Goal: Find contact information: Find contact information

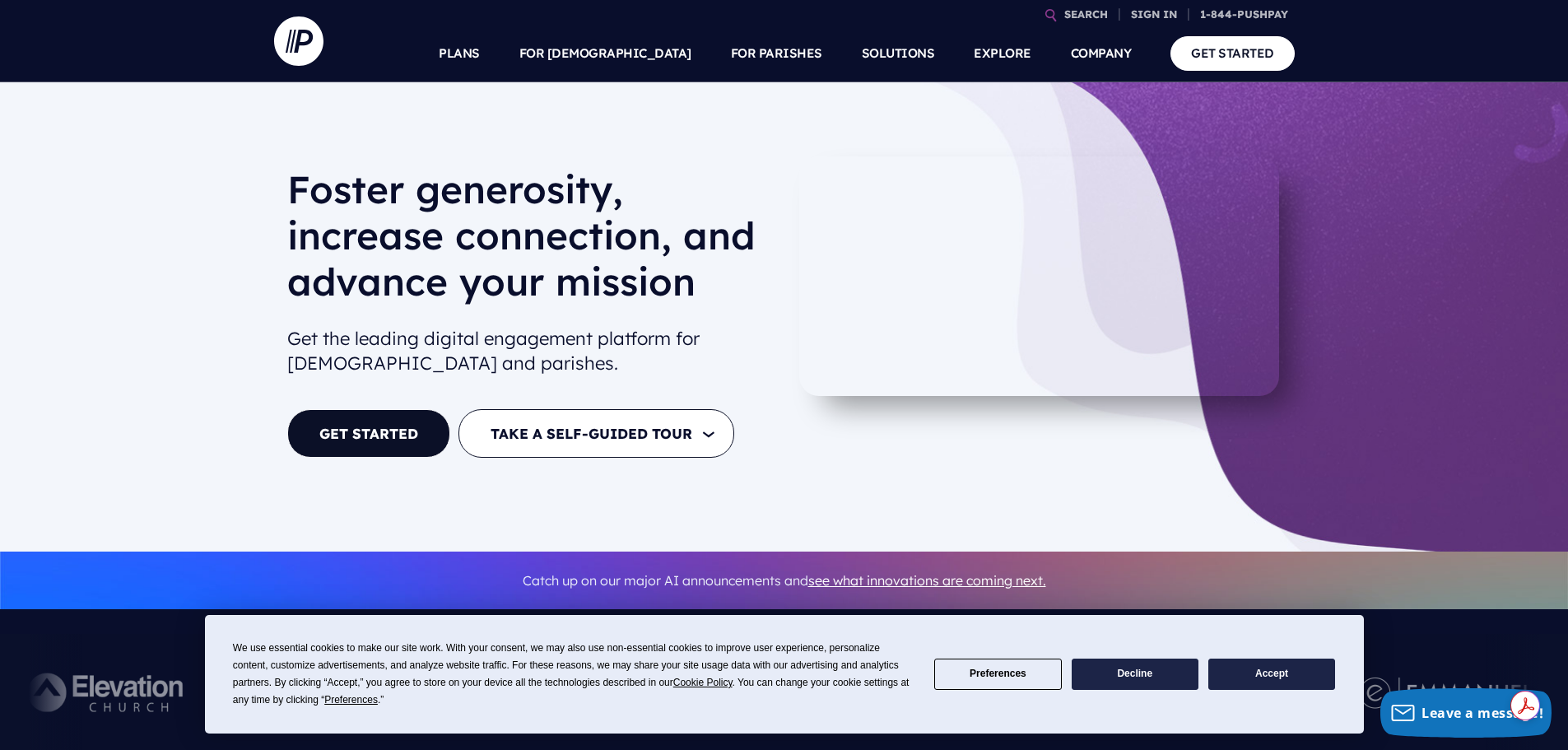
click at [1249, 679] on button "Accept" at bounding box center [1271, 674] width 126 height 32
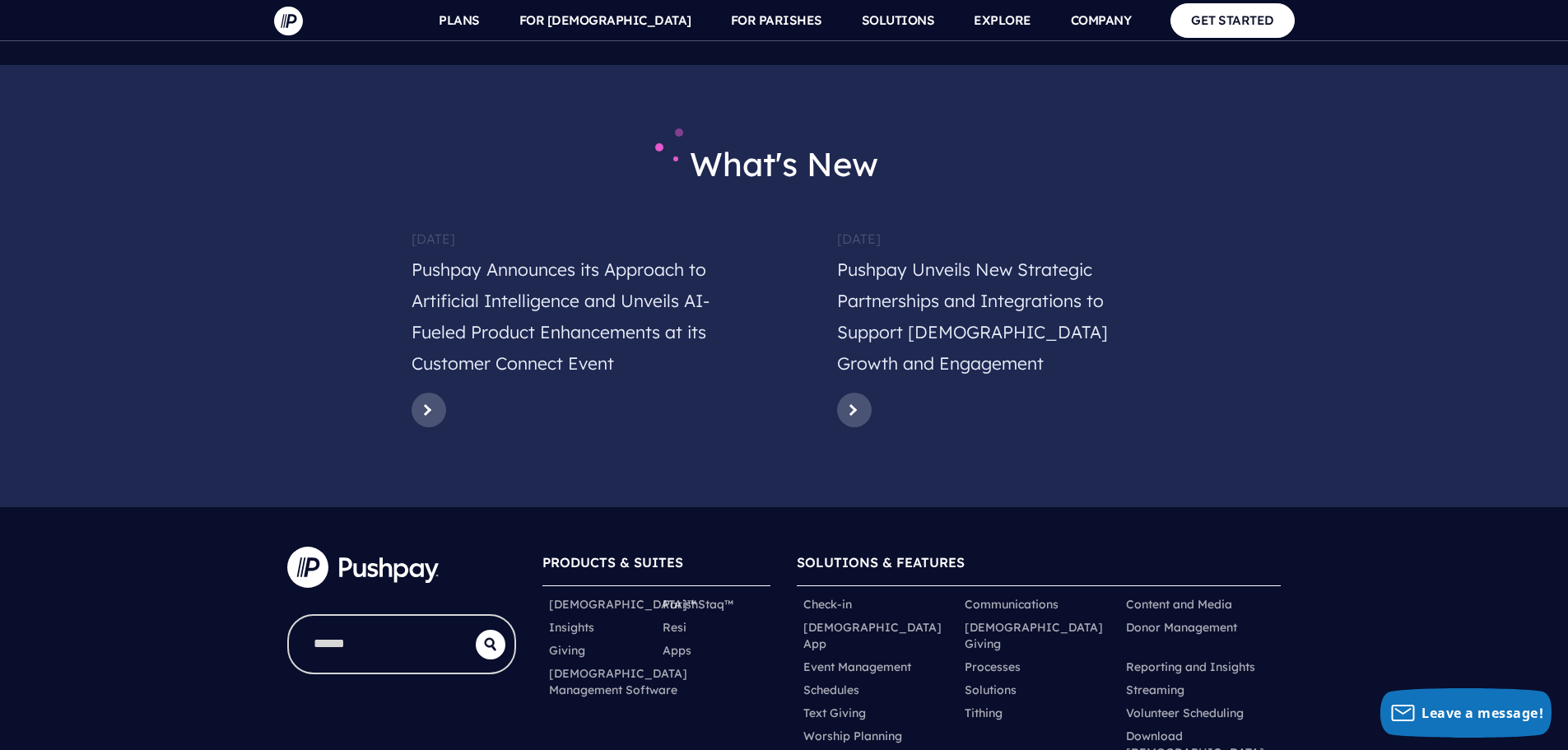
scroll to position [8131, 0]
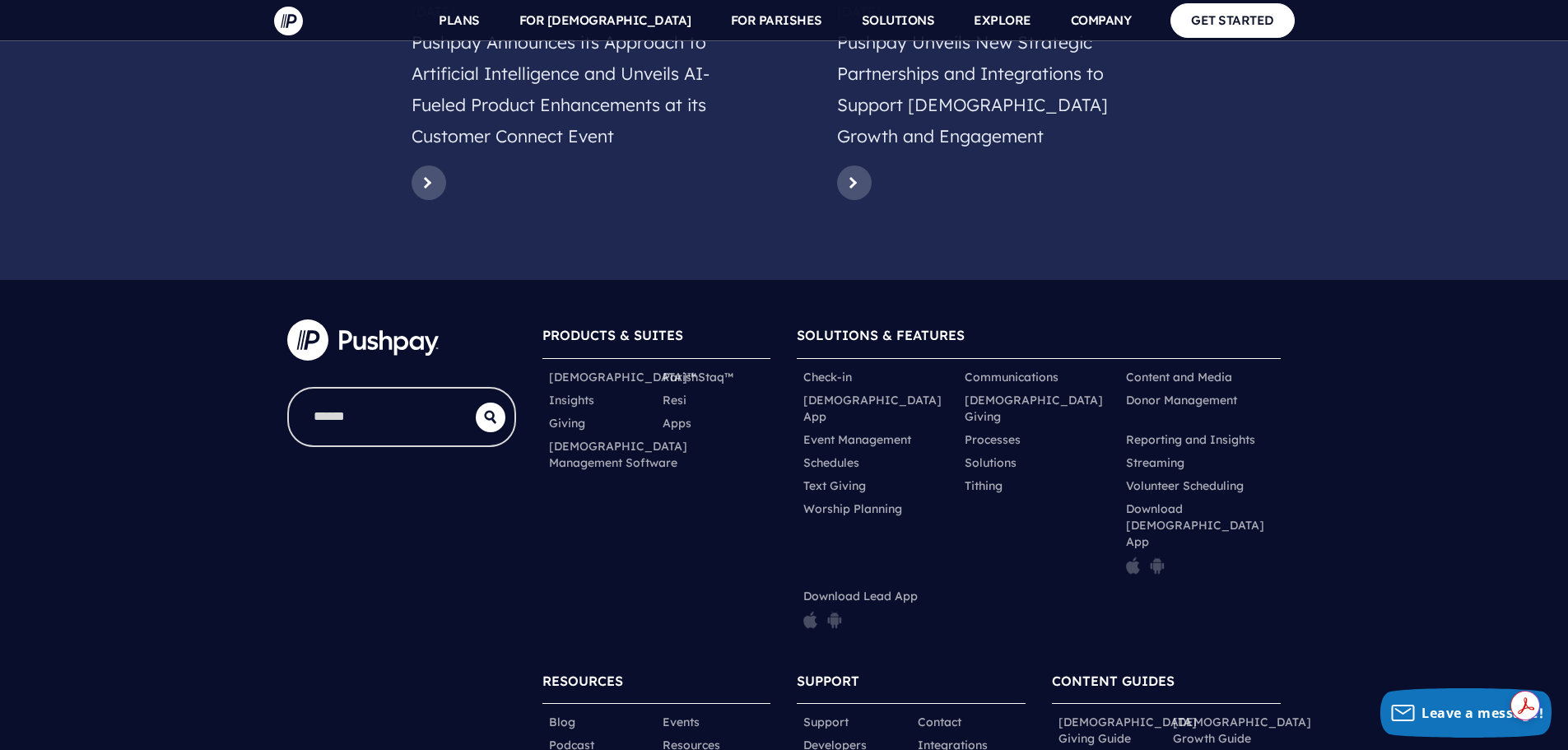
drag, startPoint x: 856, startPoint y: 711, endPoint x: 1009, endPoint y: 721, distance: 153.3
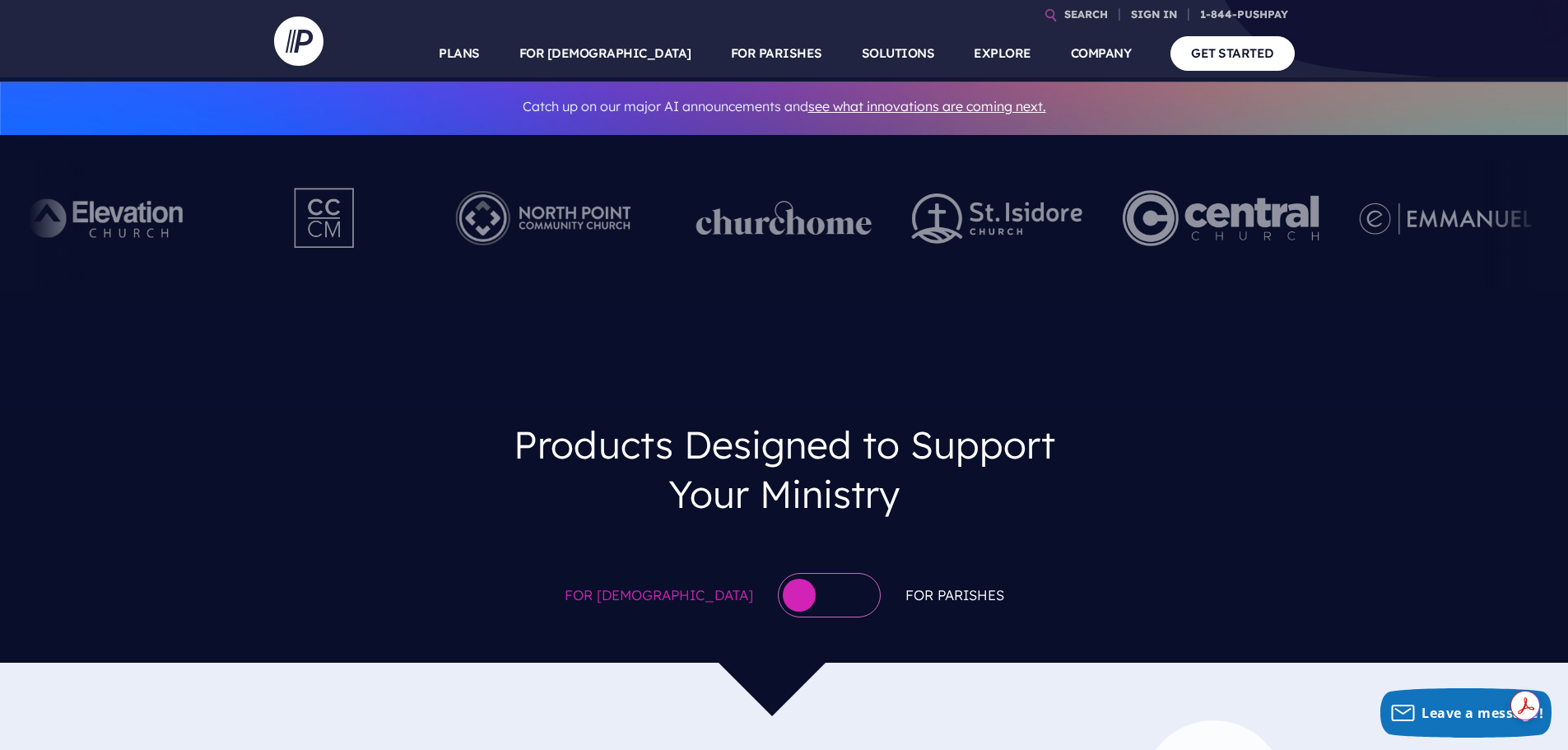
scroll to position [0, 0]
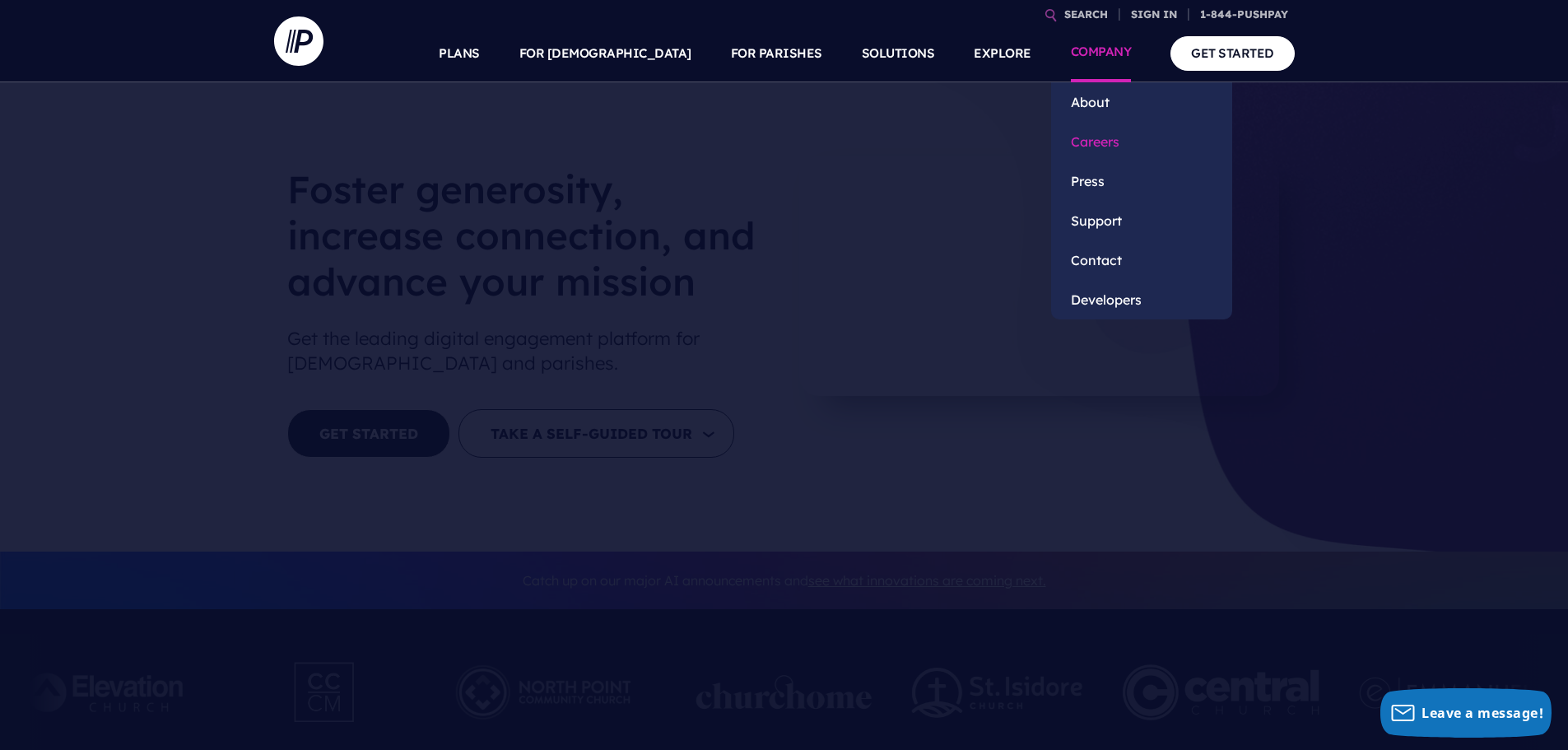
drag, startPoint x: 1091, startPoint y: 99, endPoint x: 1126, endPoint y: 159, distance: 69.5
click at [1091, 99] on link "About" at bounding box center [1142, 103] width 181 height 40
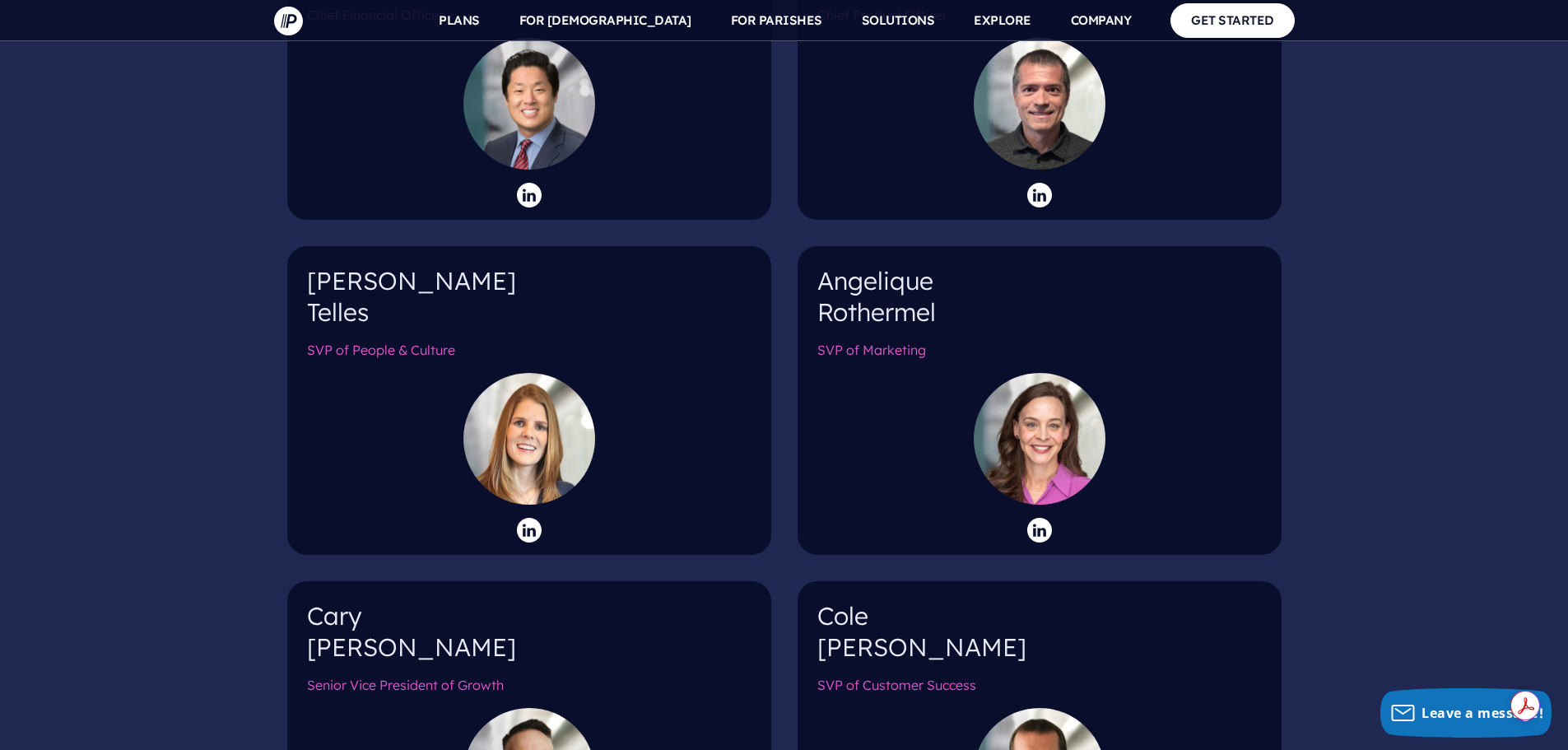
scroll to position [2306, 0]
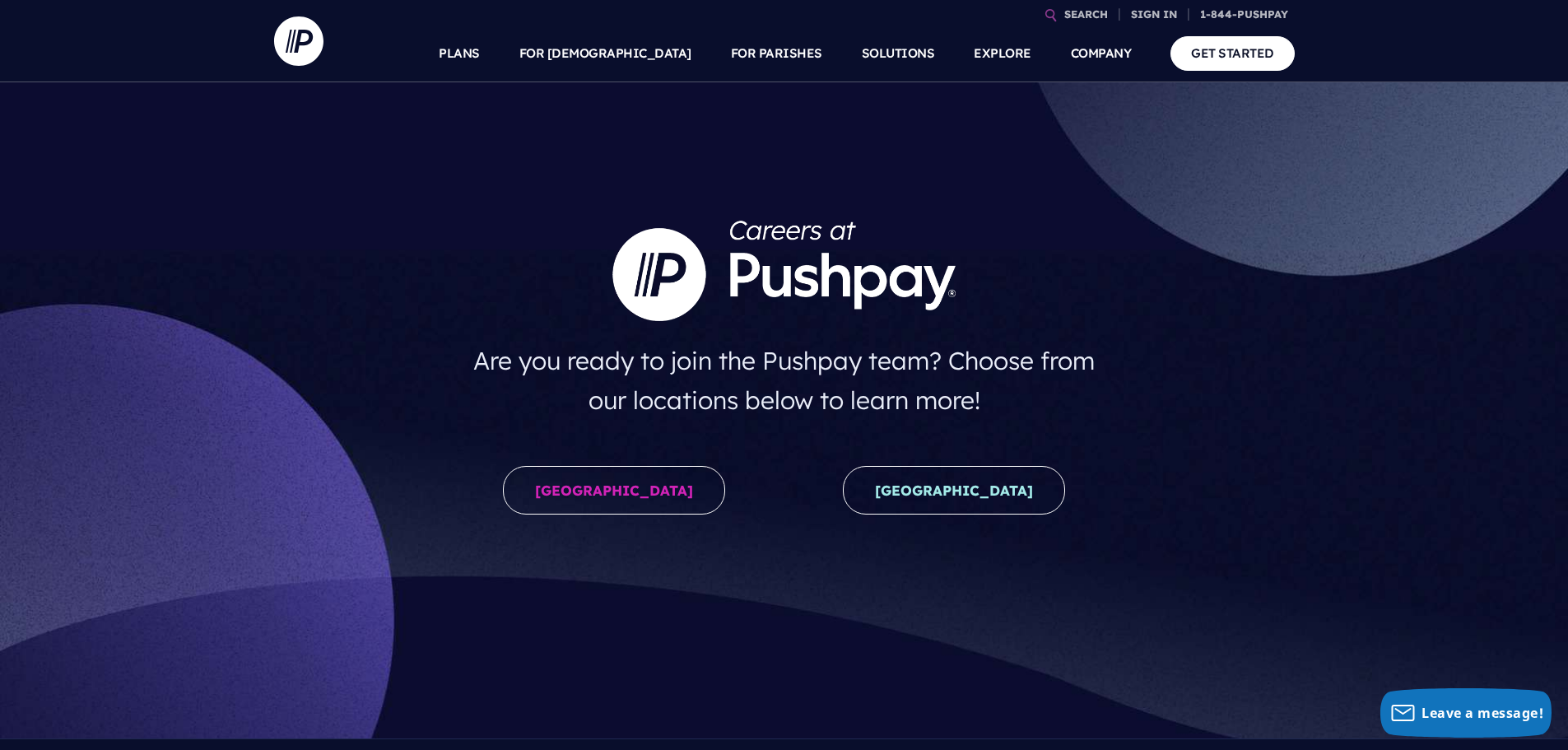
scroll to position [565, 0]
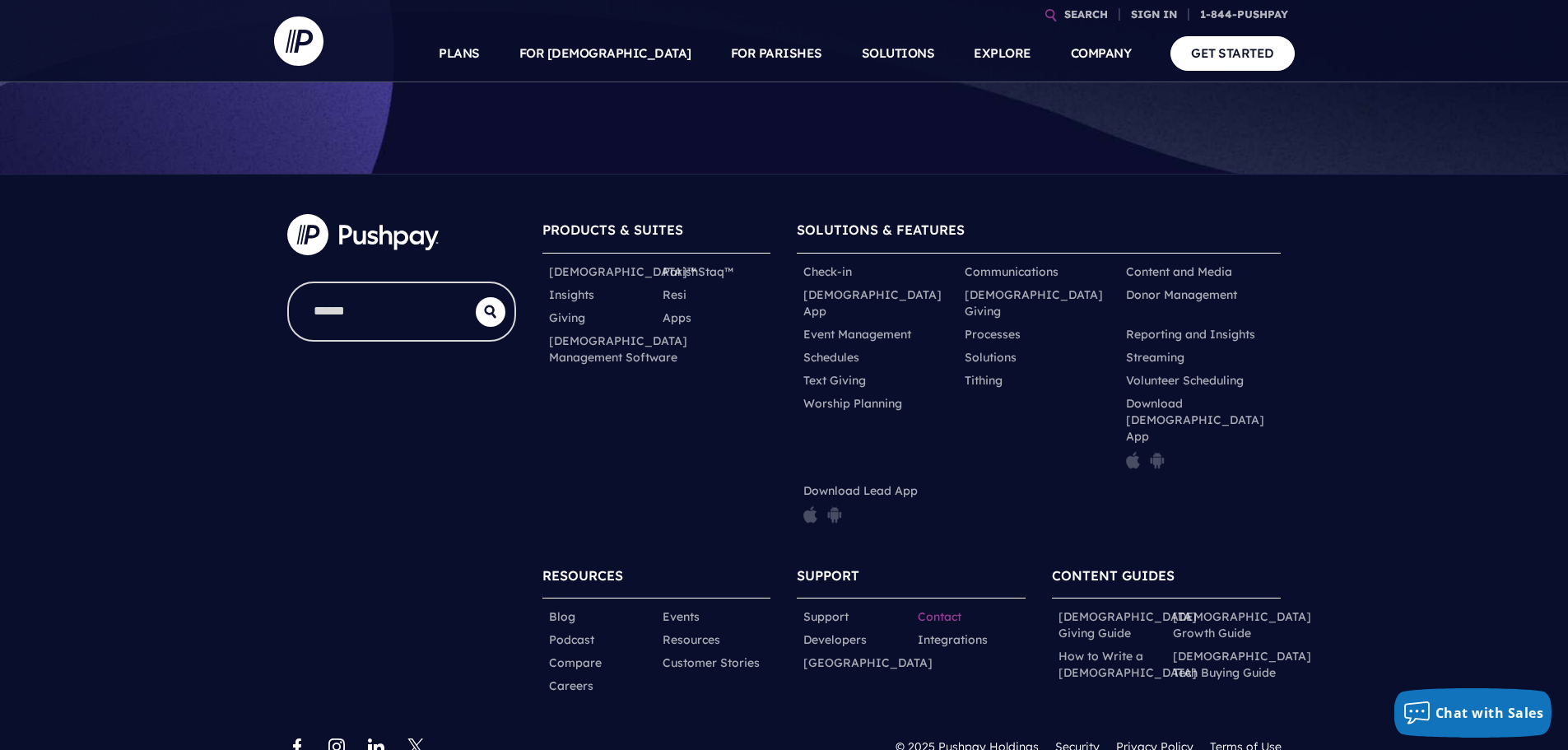
click at [937, 609] on link "Contact" at bounding box center [940, 617] width 44 height 17
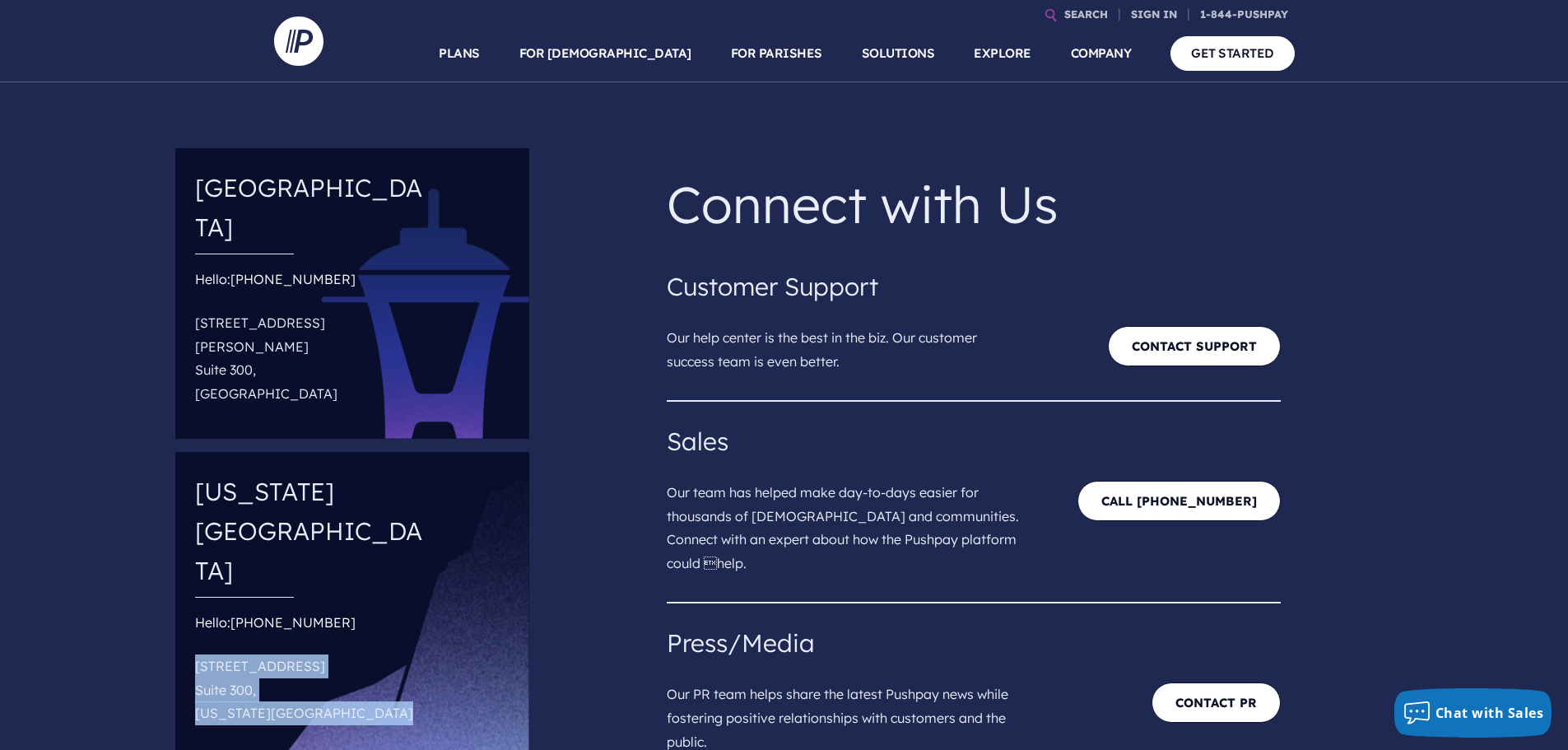
drag, startPoint x: 192, startPoint y: 521, endPoint x: 375, endPoint y: 572, distance: 190.0
click at [375, 572] on div "Colorado Springs Hello: (844) 787-4729 10807 New Allegiance Dr Suite 300, Color…" at bounding box center [351, 606] width 353 height 307
copy p "10807 New Allegiance Dr Suite 300, Colorado Springs, CO 80921"
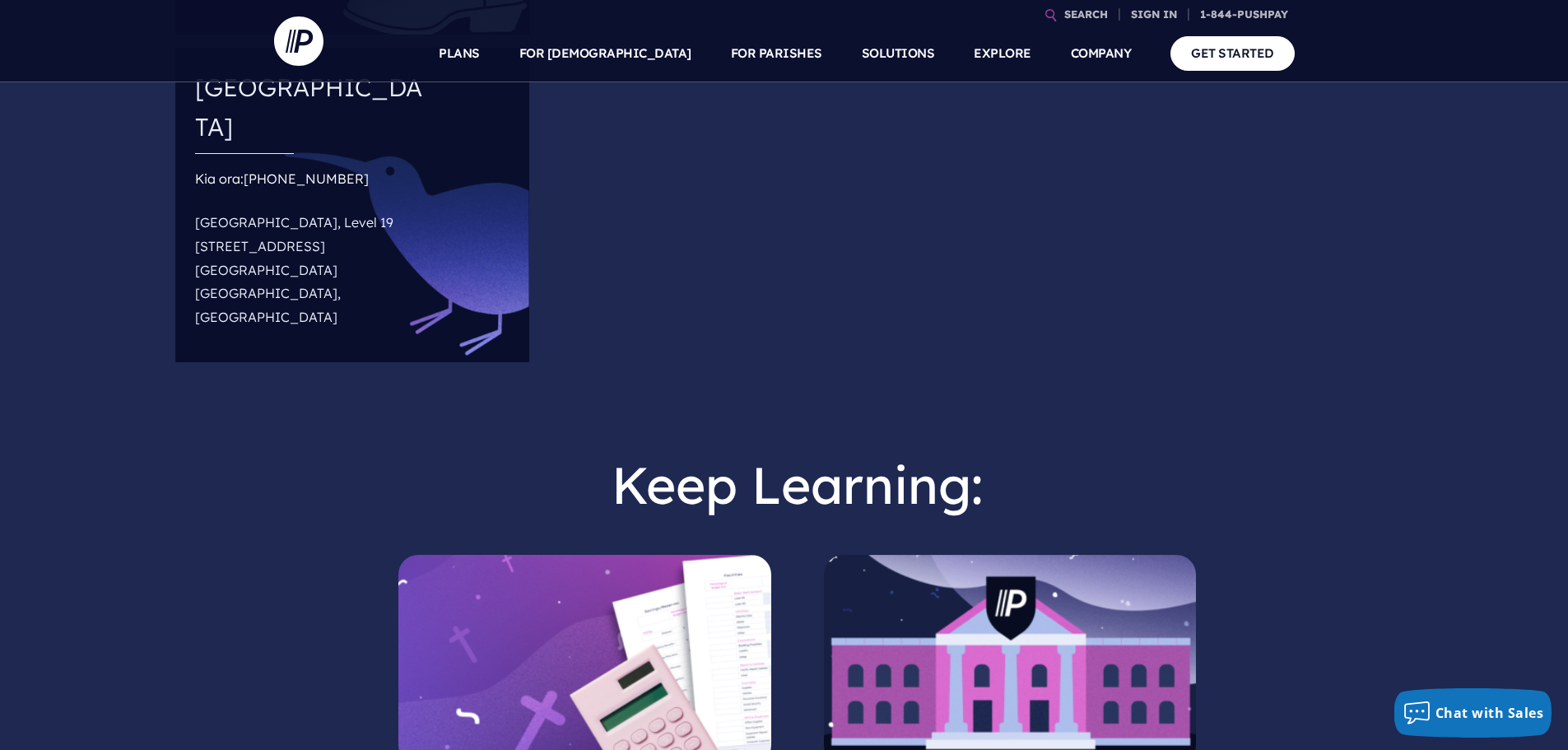
scroll to position [1473, 0]
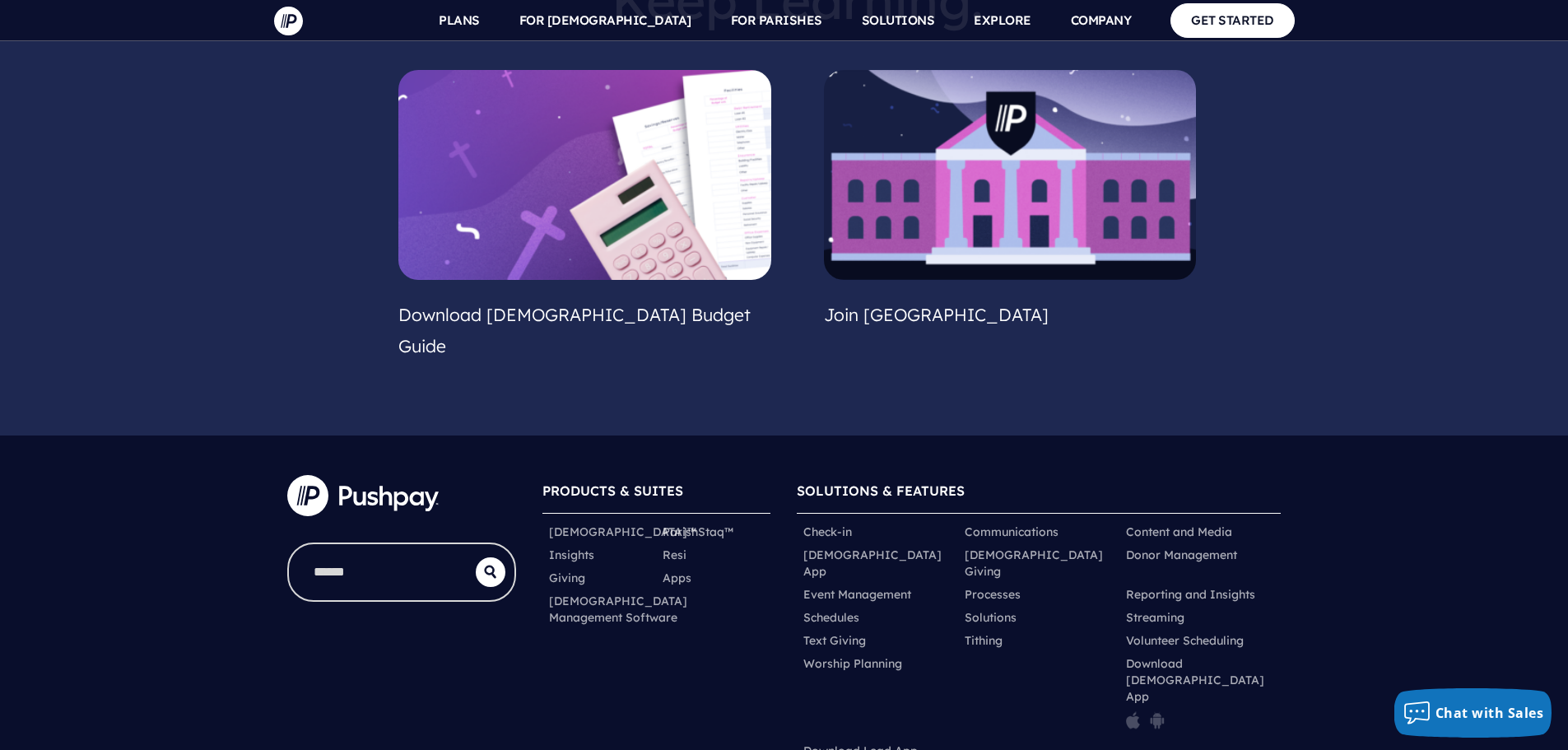
drag, startPoint x: 799, startPoint y: 714, endPoint x: 906, endPoint y: 712, distance: 107.0
drag, startPoint x: 906, startPoint y: 712, endPoint x: 850, endPoint y: 715, distance: 56.1
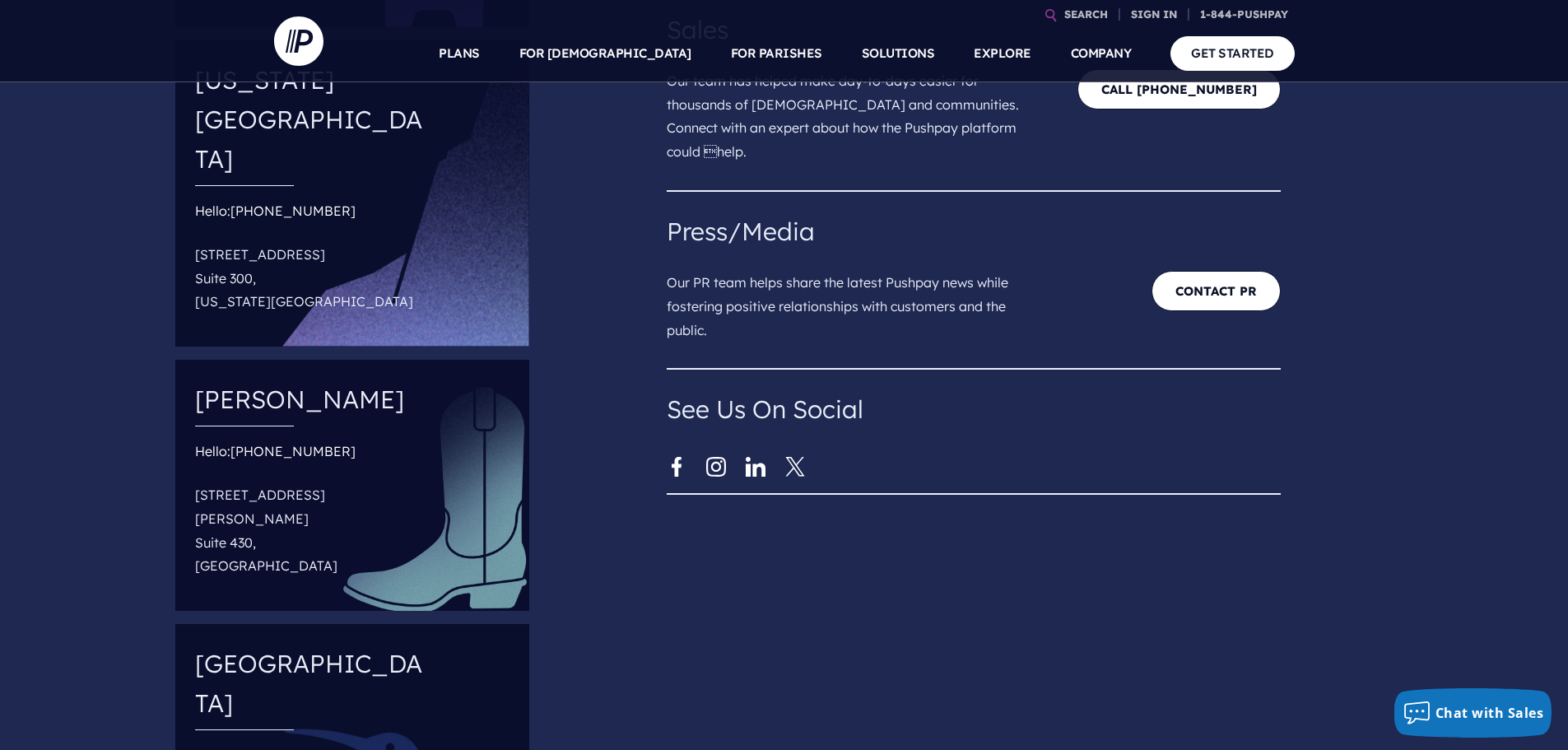
scroll to position [0, 0]
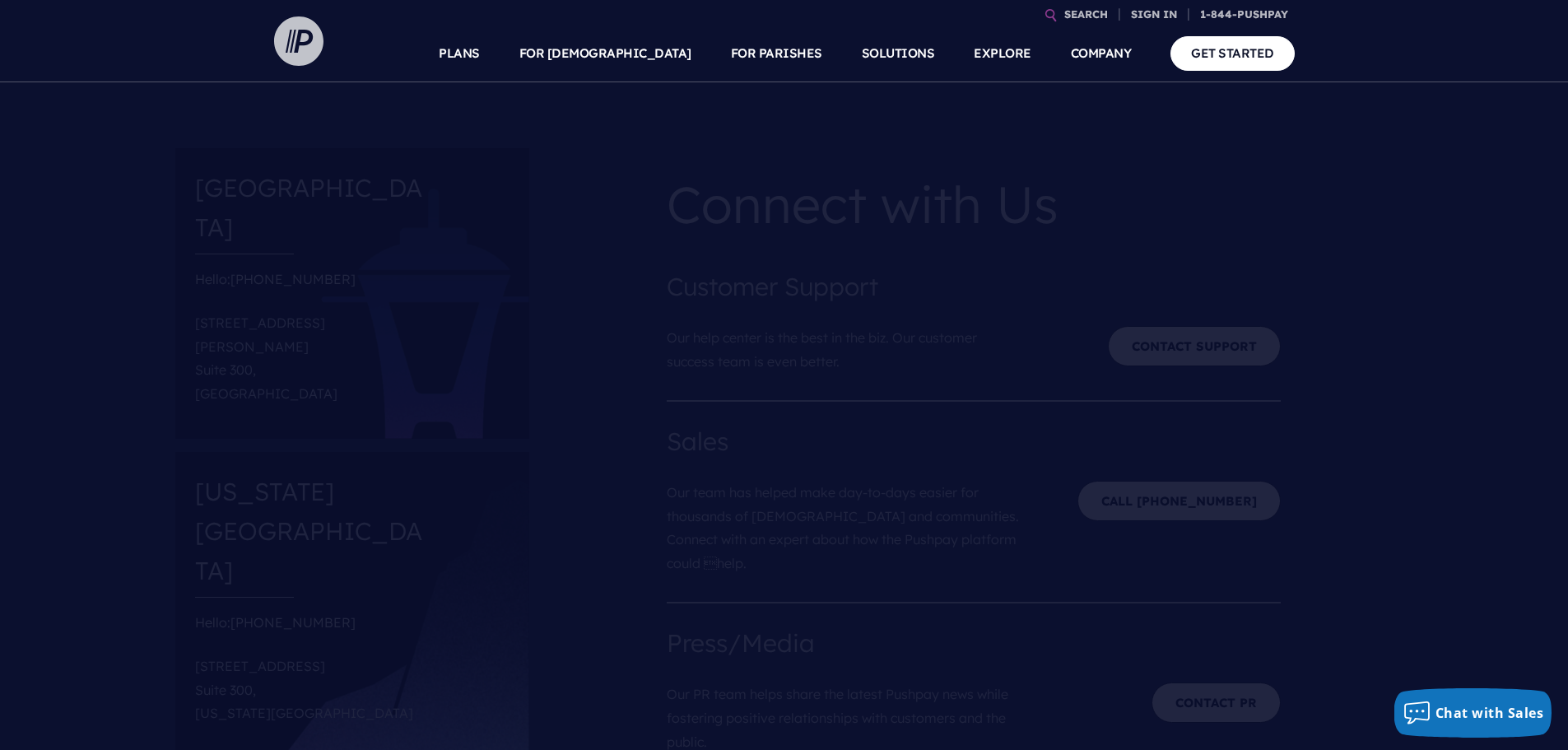
click at [302, 54] on img at bounding box center [299, 42] width 50 height 50
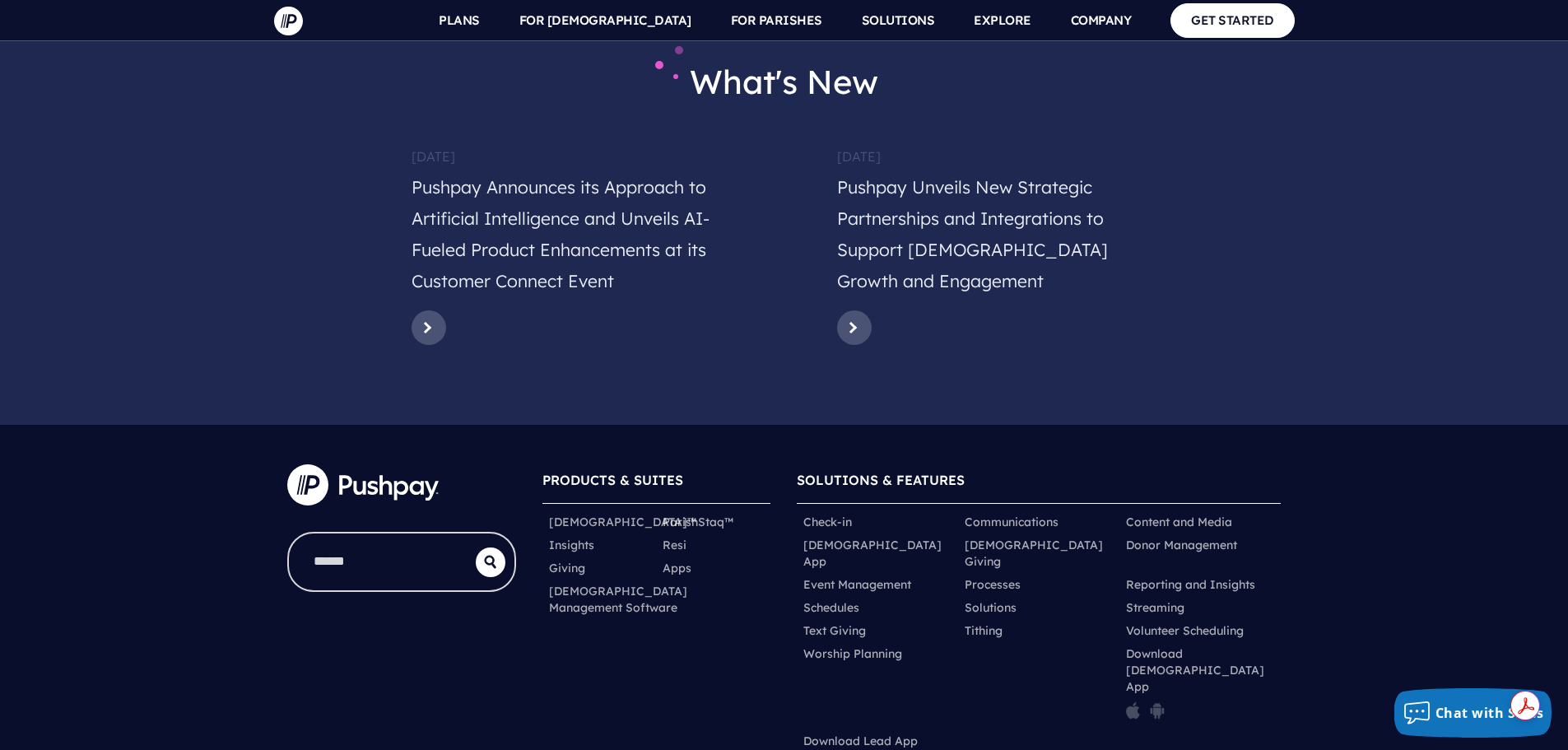
scroll to position [8131, 0]
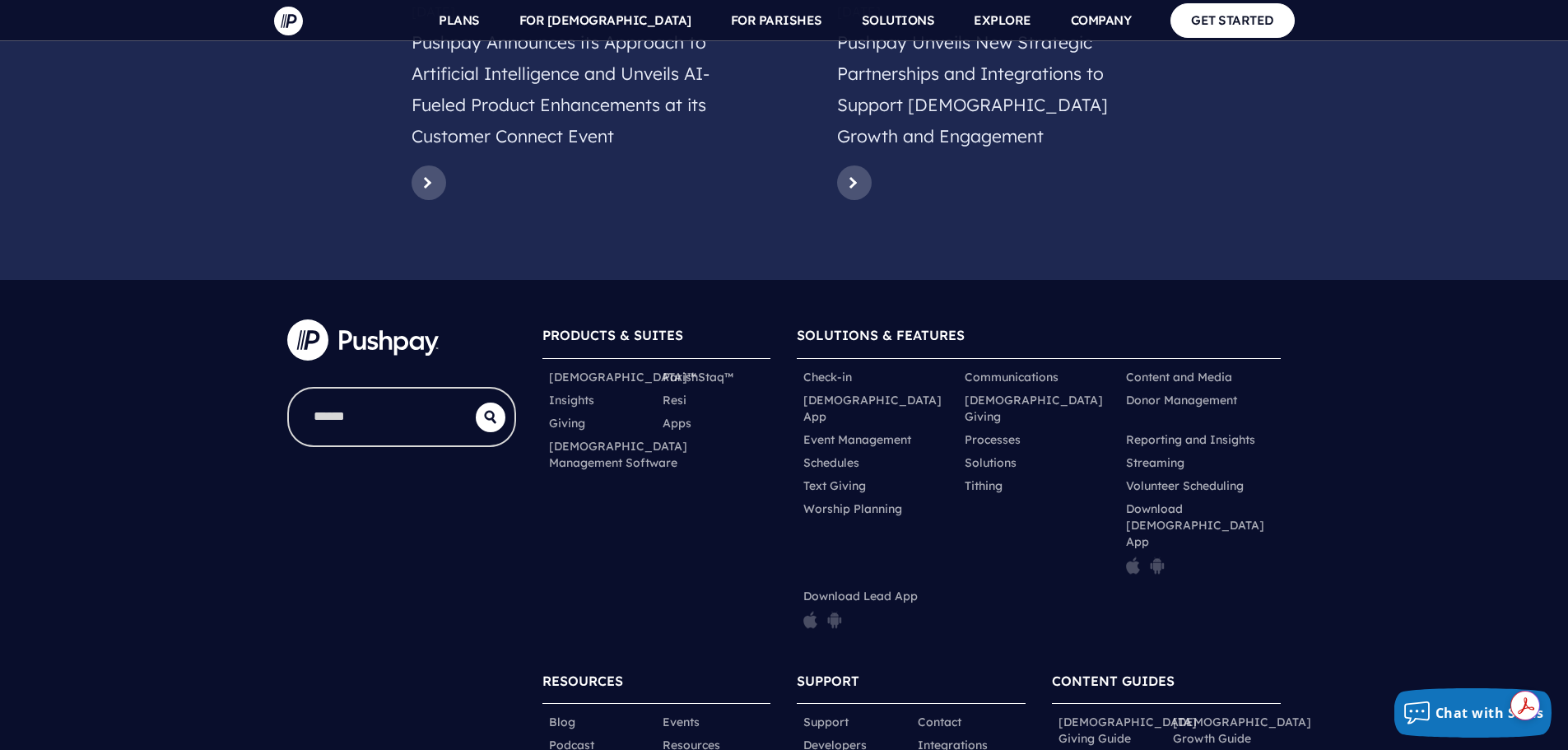
drag, startPoint x: 1041, startPoint y: 699, endPoint x: 948, endPoint y: 703, distance: 93.1
copy span "Pushpay Holdings"
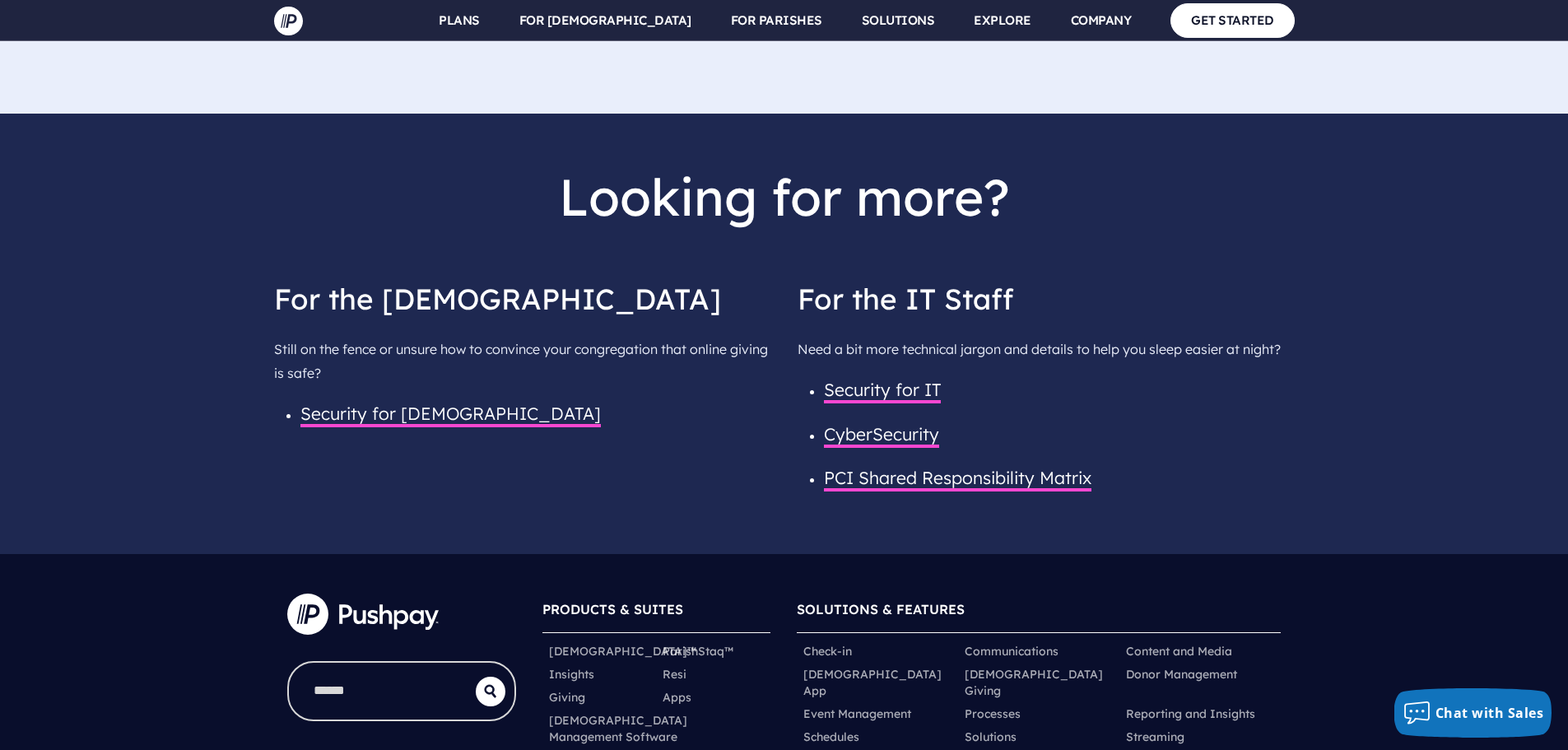
scroll to position [2704, 0]
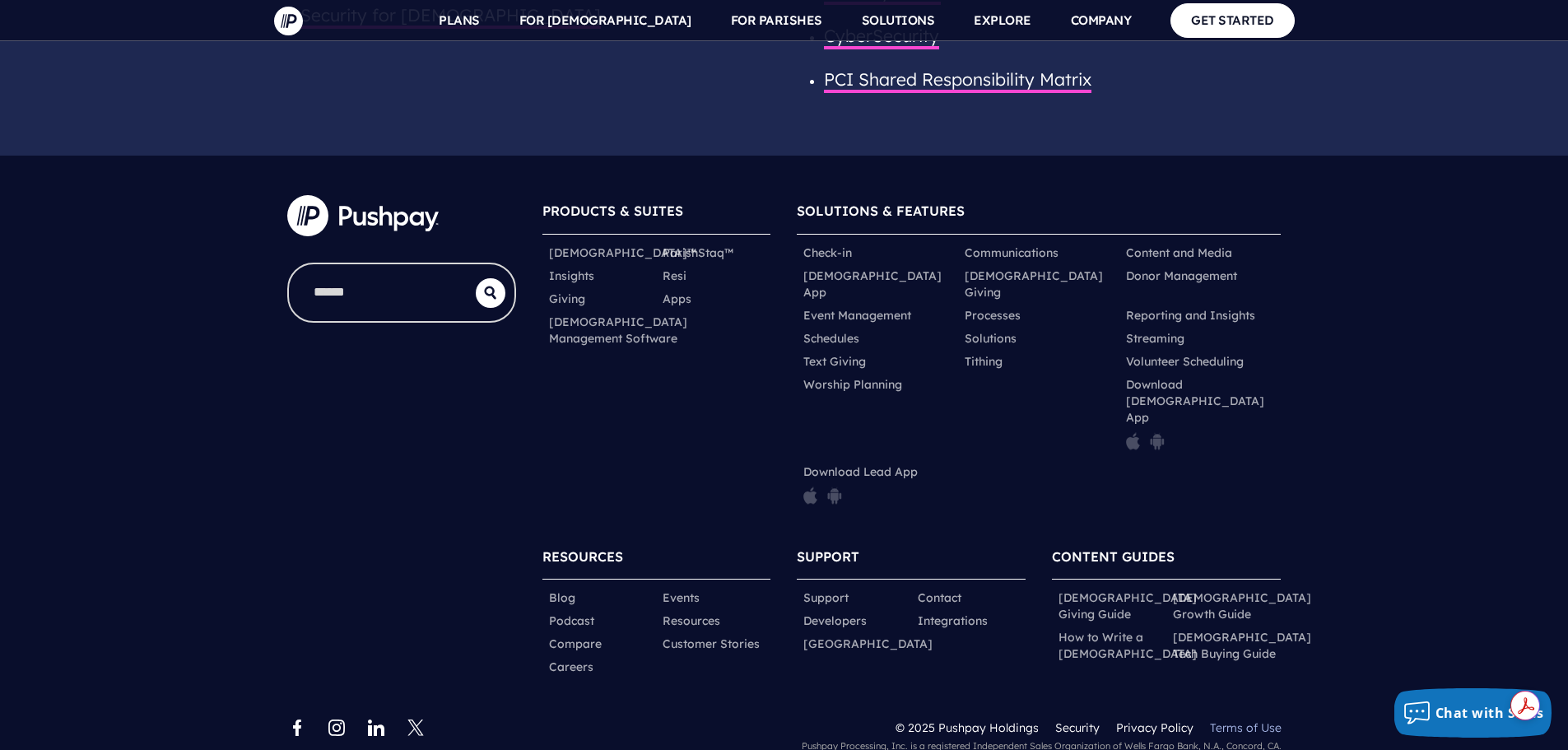
click at [1251, 720] on link "Terms of Use" at bounding box center [1245, 727] width 72 height 15
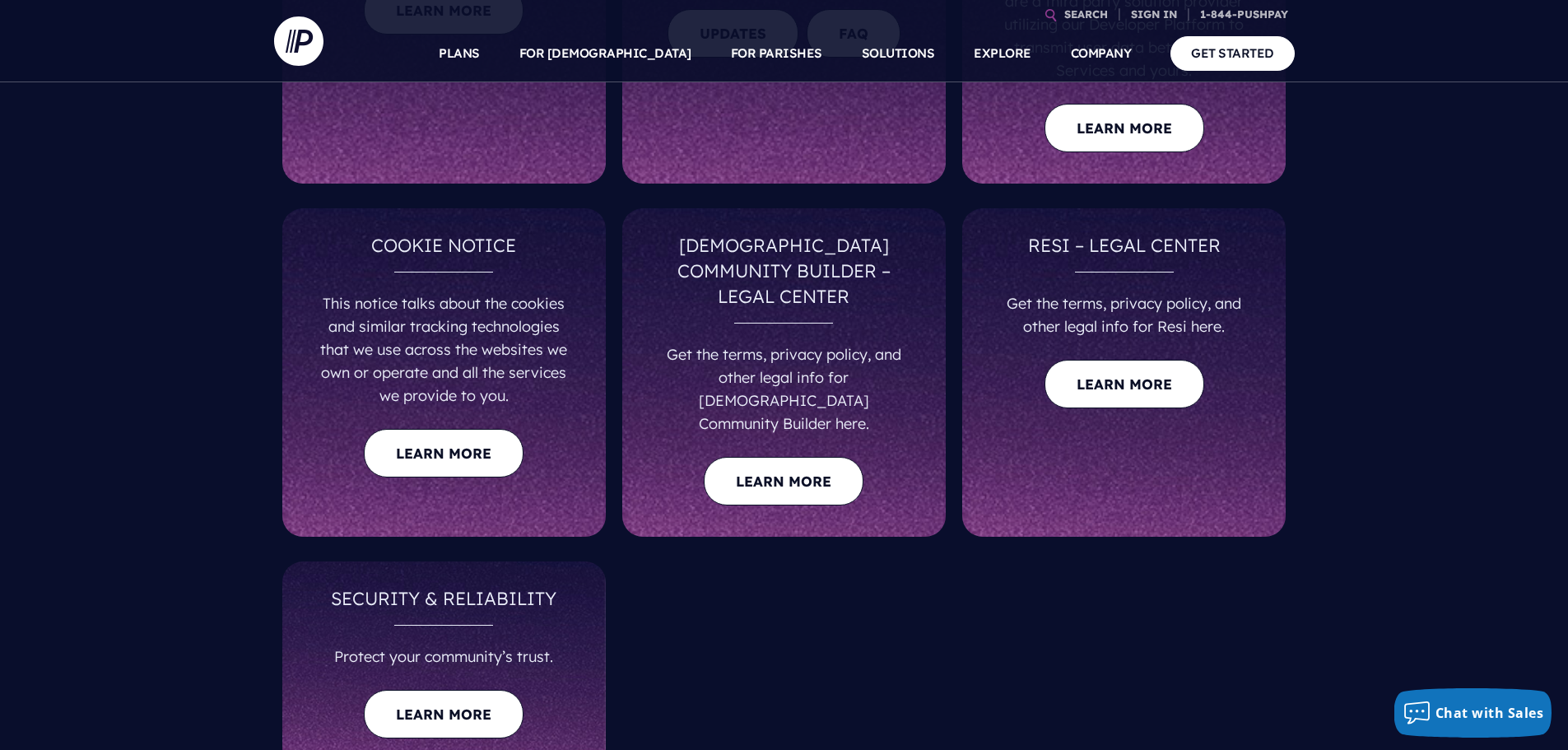
scroll to position [905, 0]
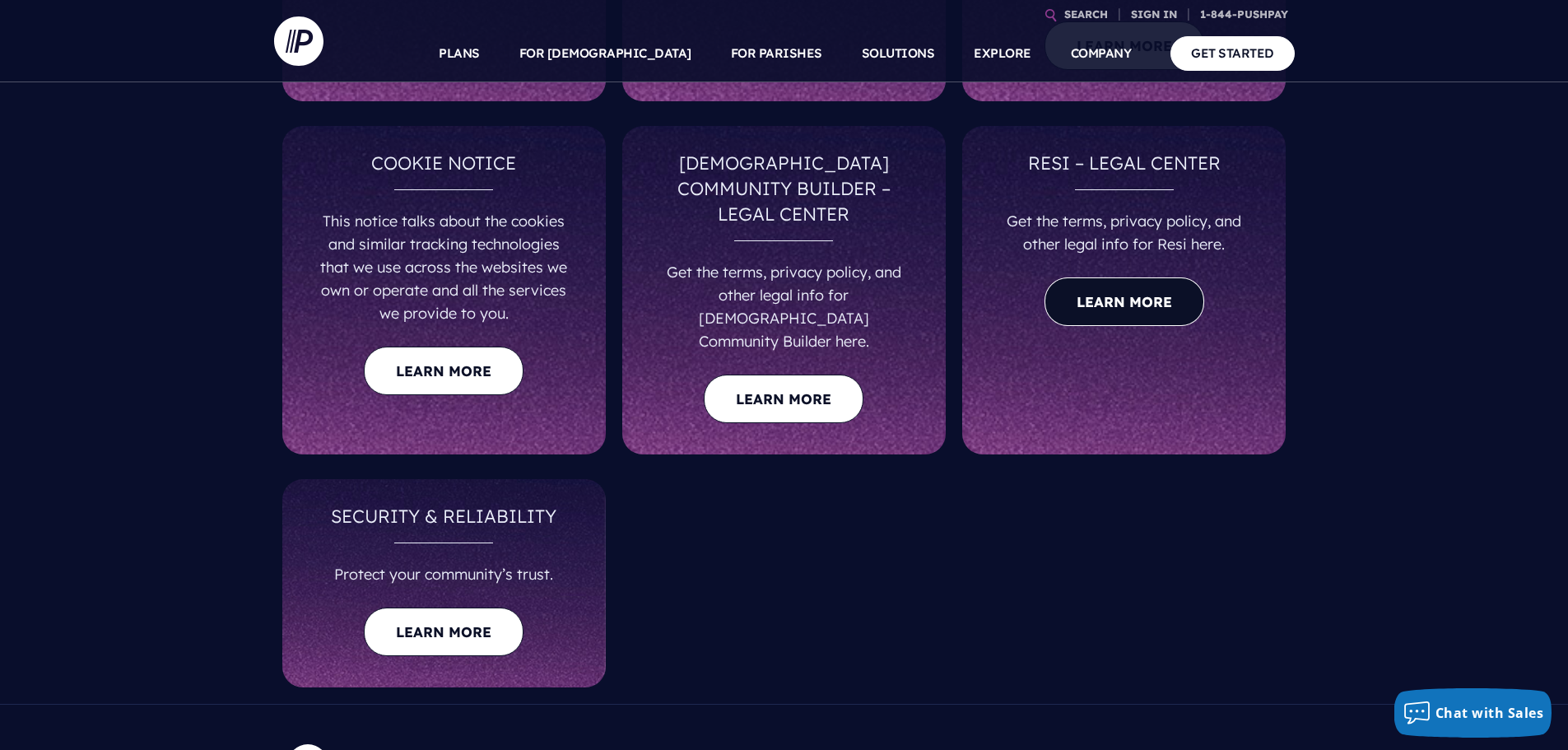
click at [1128, 291] on link "Learn more" at bounding box center [1124, 302] width 159 height 49
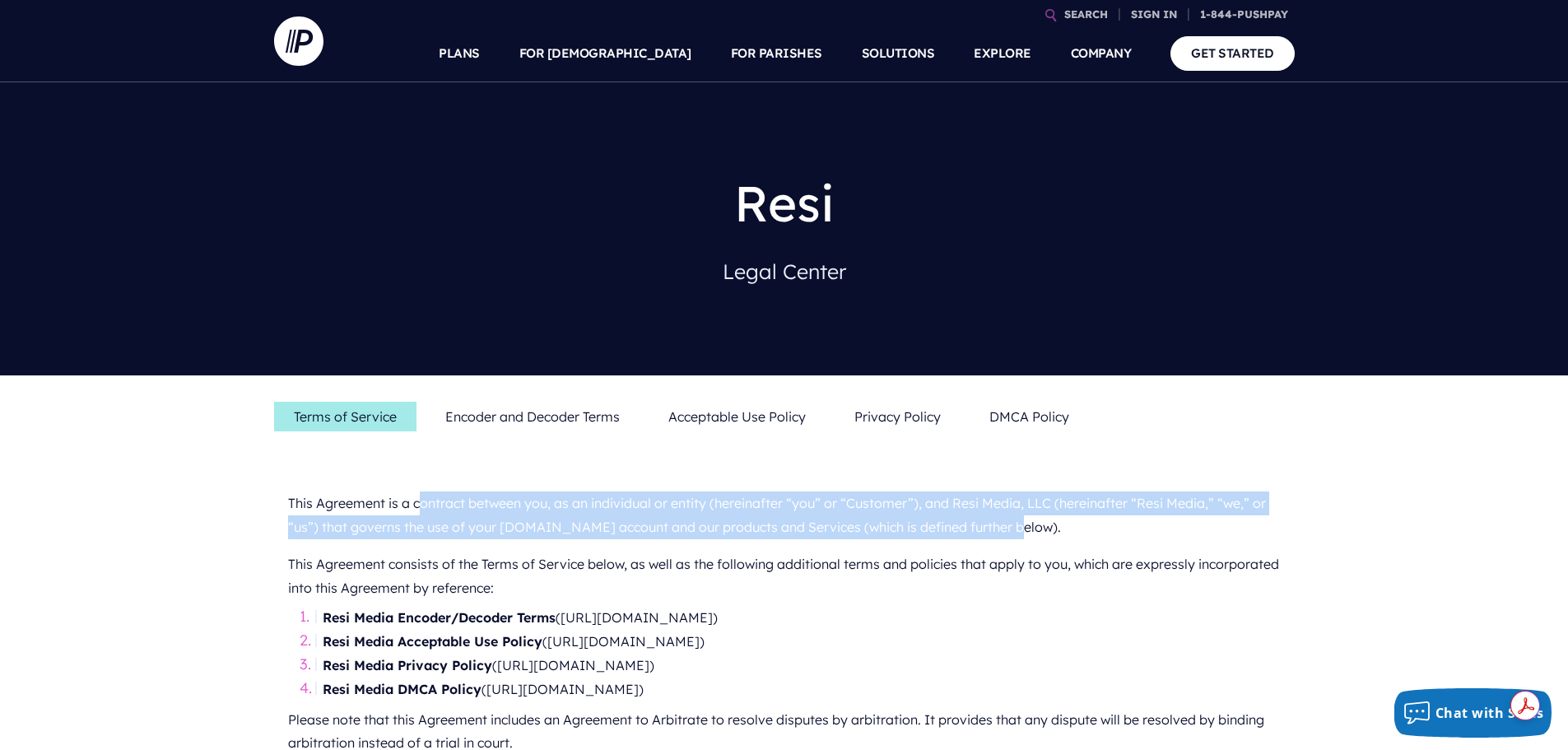
drag, startPoint x: 426, startPoint y: 508, endPoint x: 1080, endPoint y: 539, distance: 654.7
click at [1080, 539] on p "This Agreement is a contract between you, as an individual or entity (hereinaft…" at bounding box center [784, 515] width 995 height 61
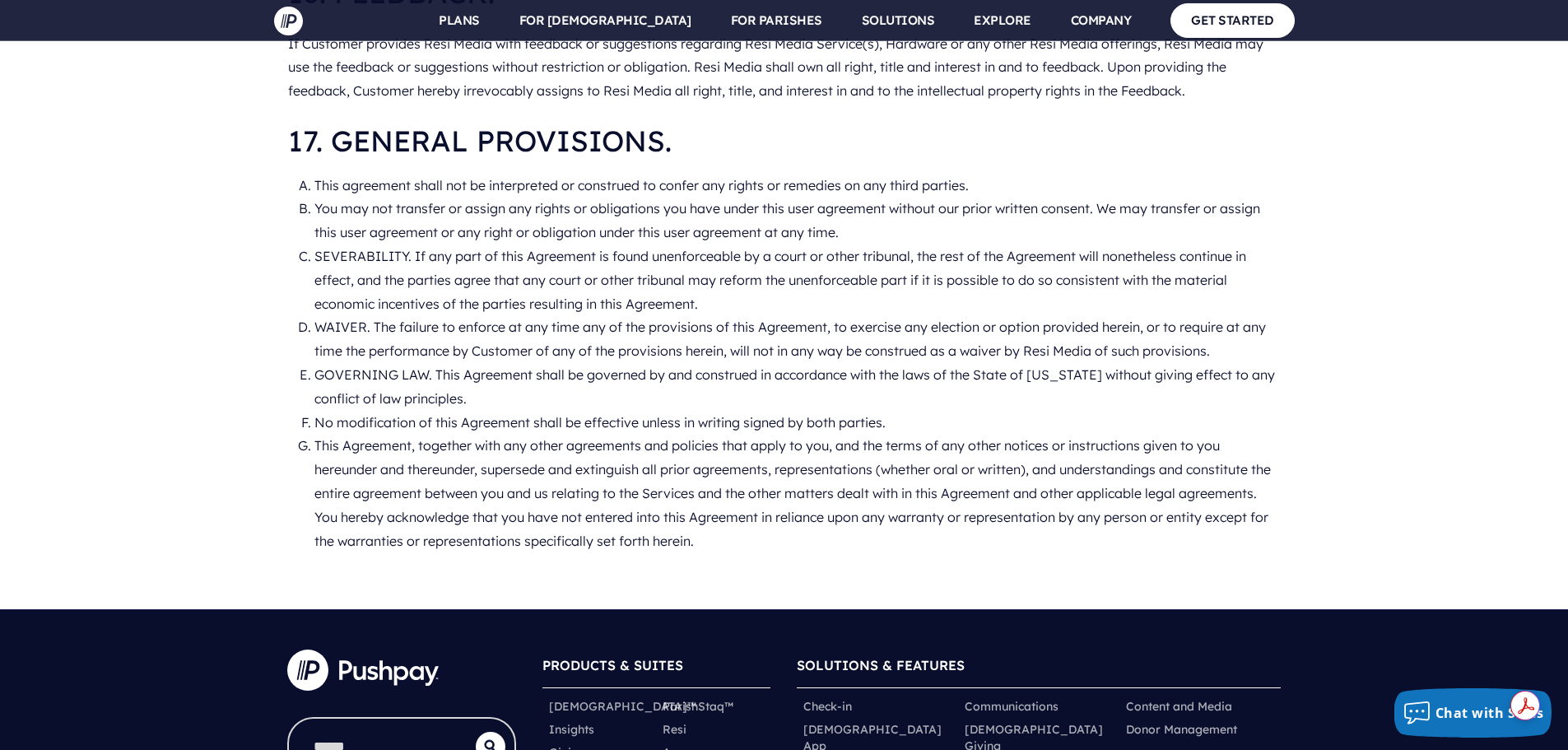
scroll to position [8893, 0]
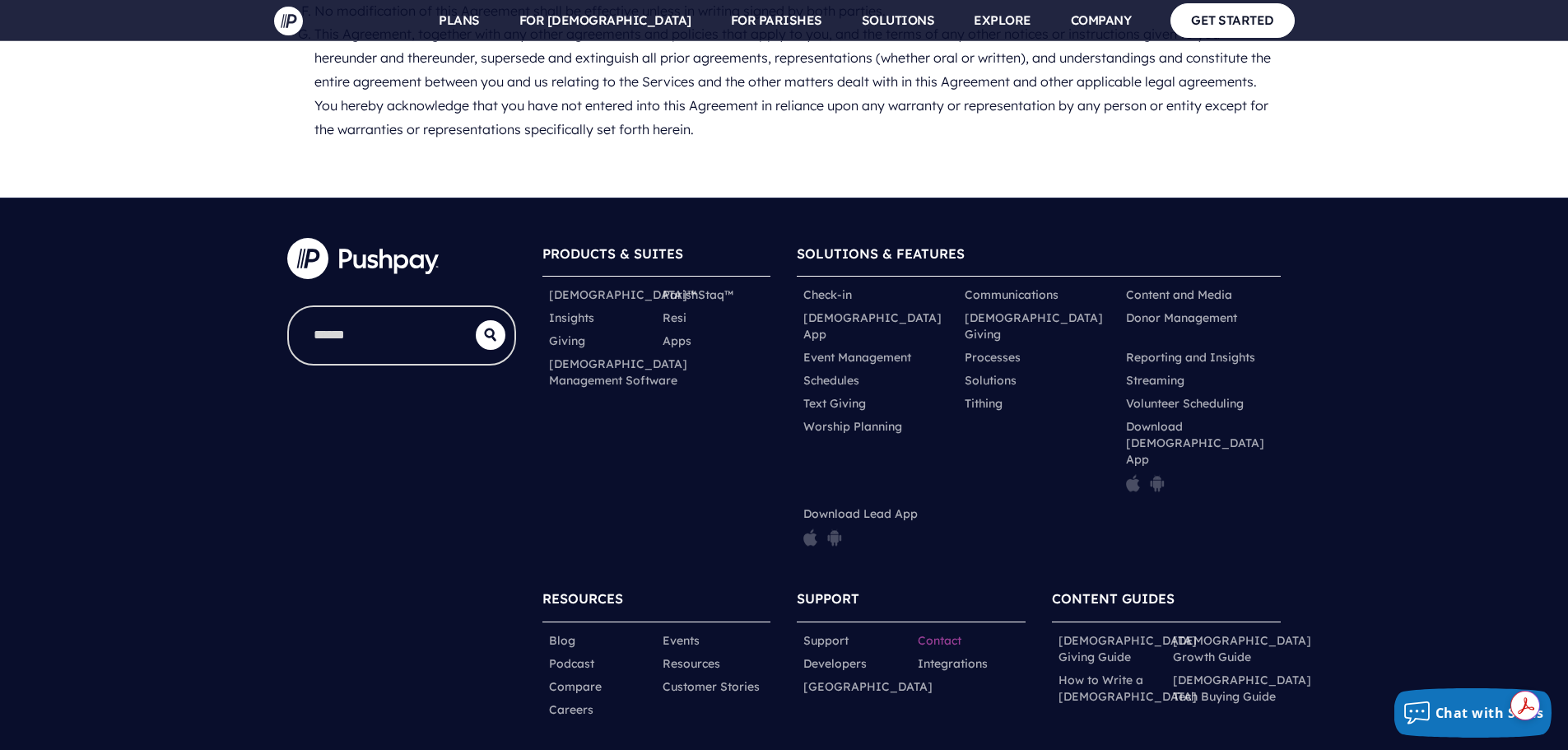
click at [943, 632] on link "Contact" at bounding box center [940, 640] width 44 height 17
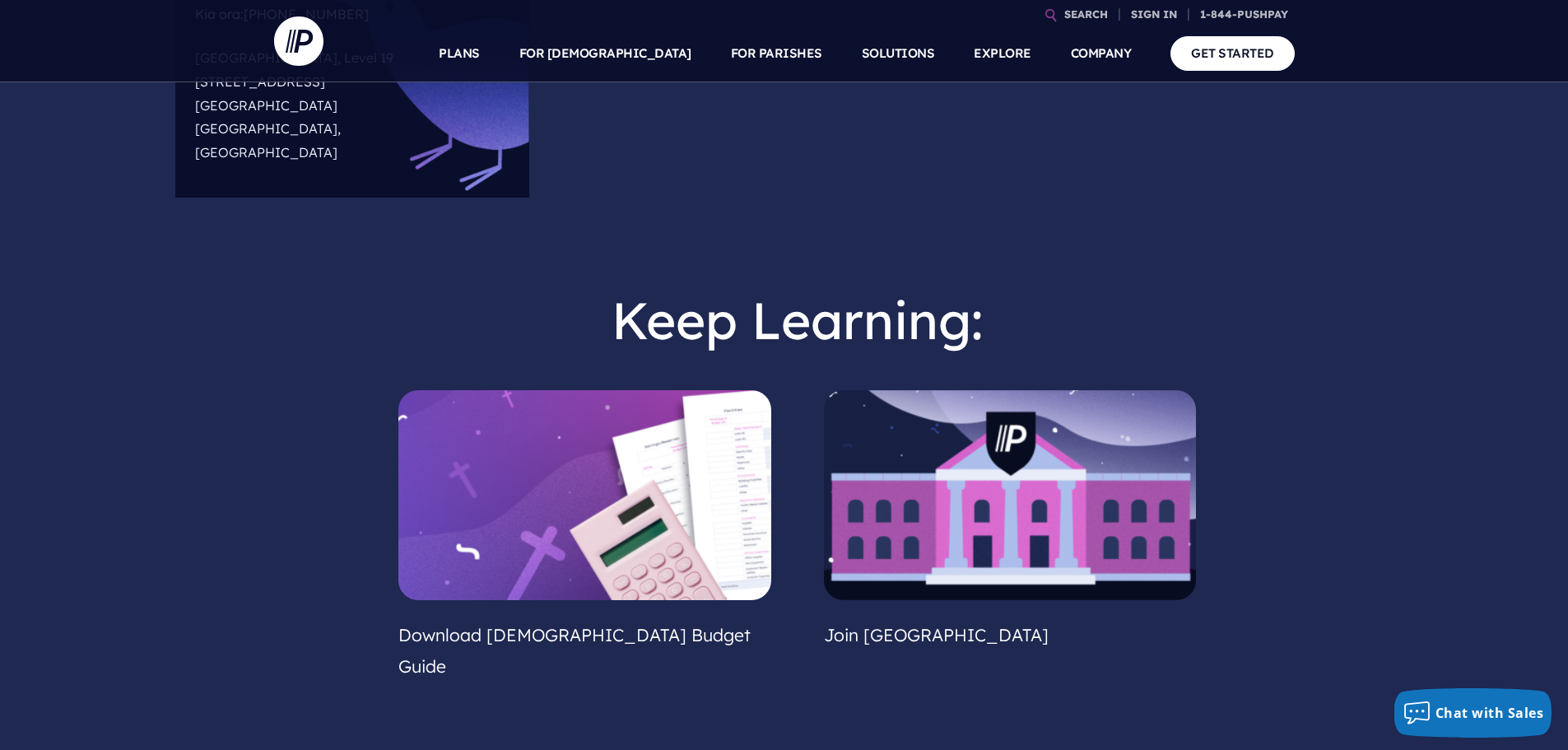
scroll to position [1235, 0]
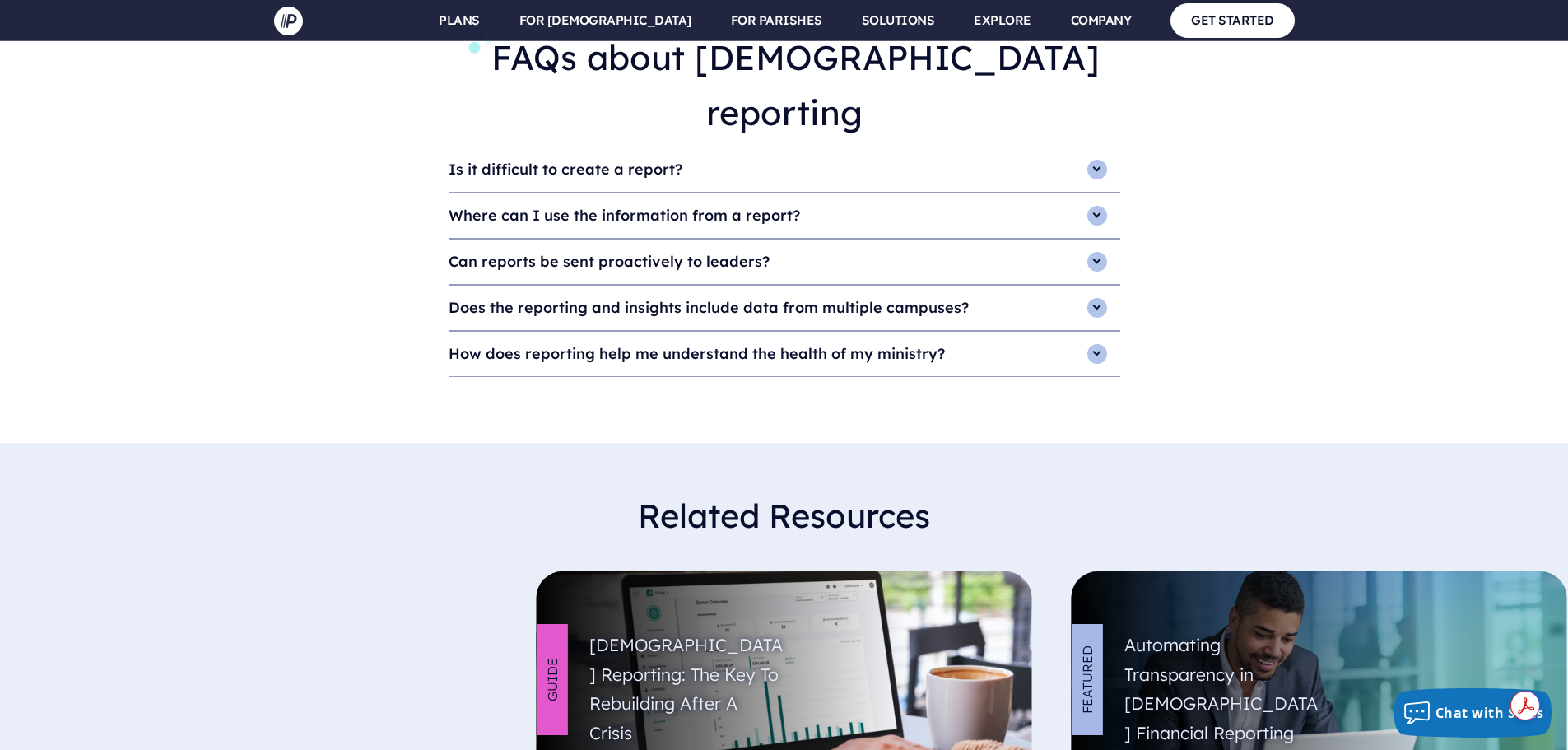
scroll to position [6167, 0]
